Goal: Task Accomplishment & Management: Complete application form

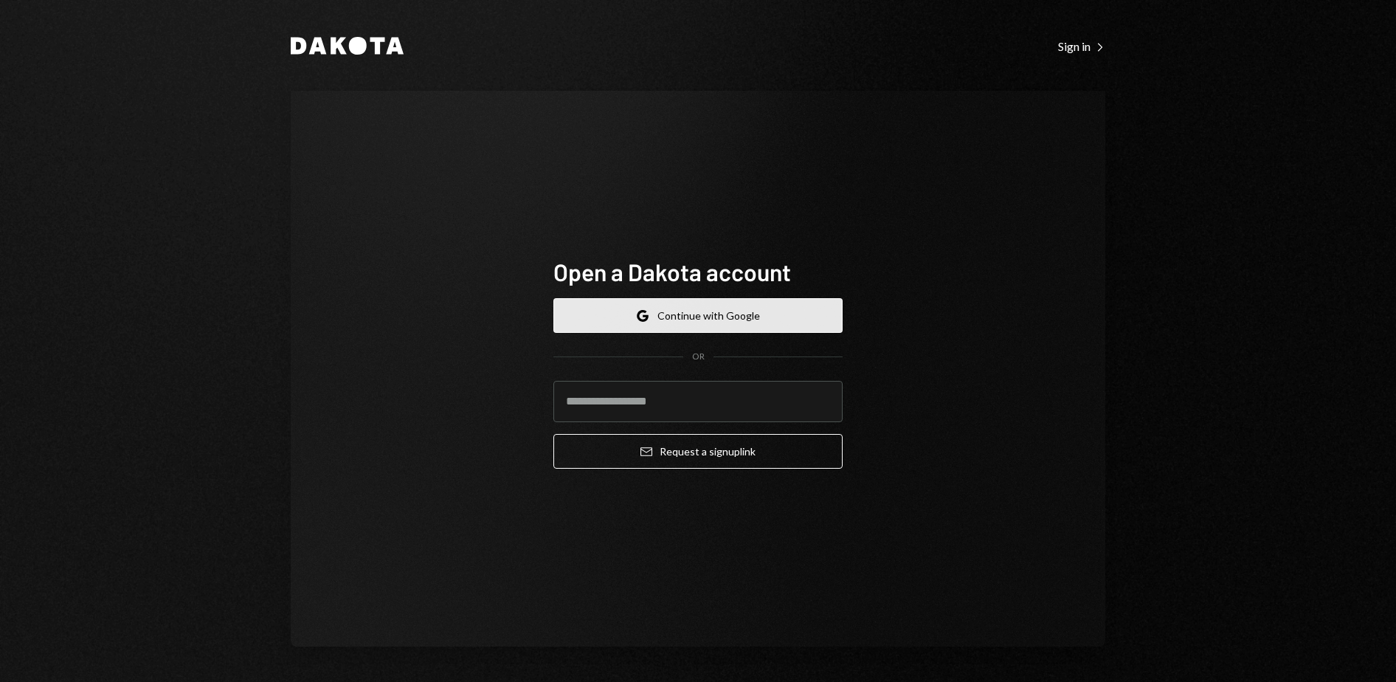
click at [716, 318] on button "Google Continue with Google" at bounding box center [697, 315] width 289 height 35
